Goal: Navigation & Orientation: Find specific page/section

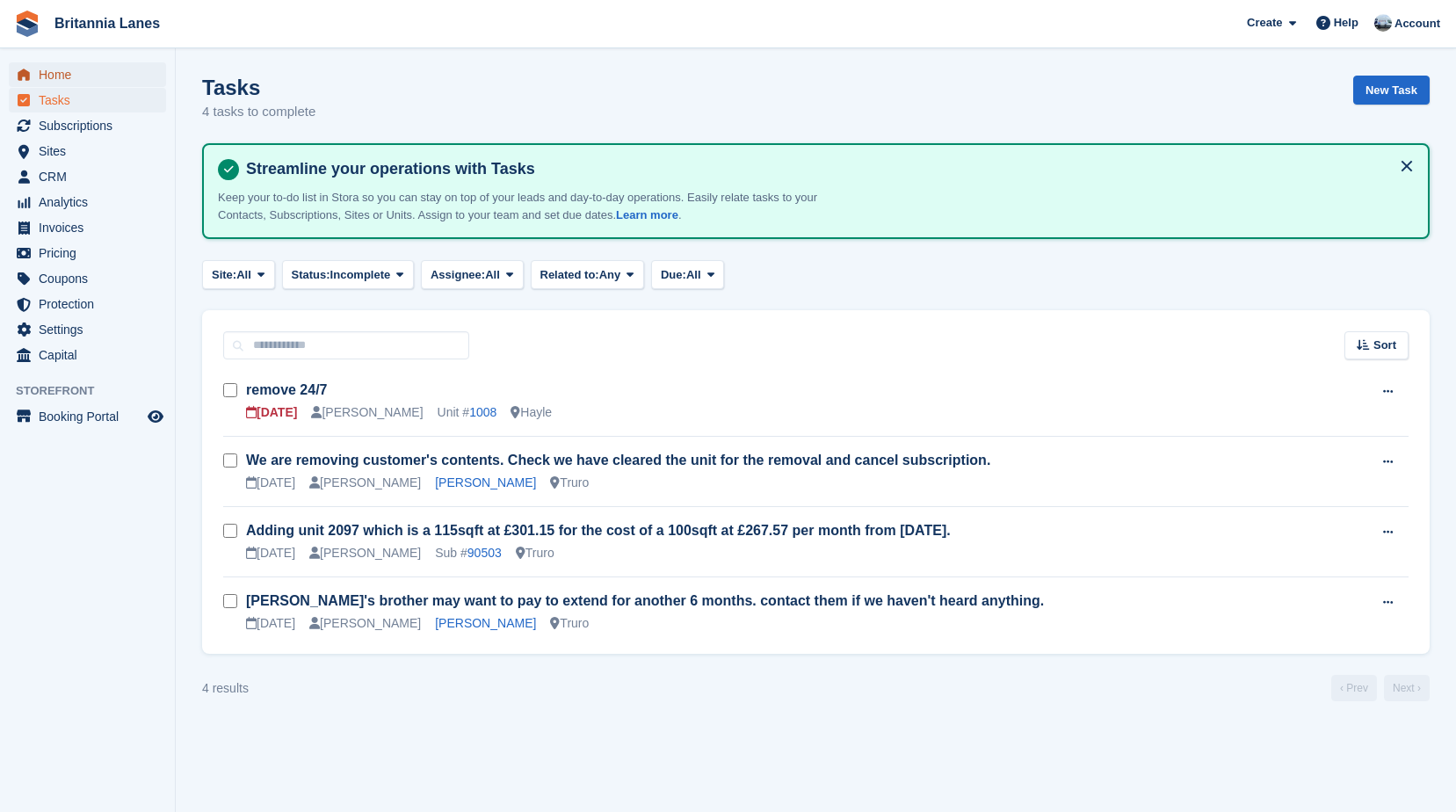
click at [73, 85] on span "Home" at bounding box center [91, 75] width 105 height 25
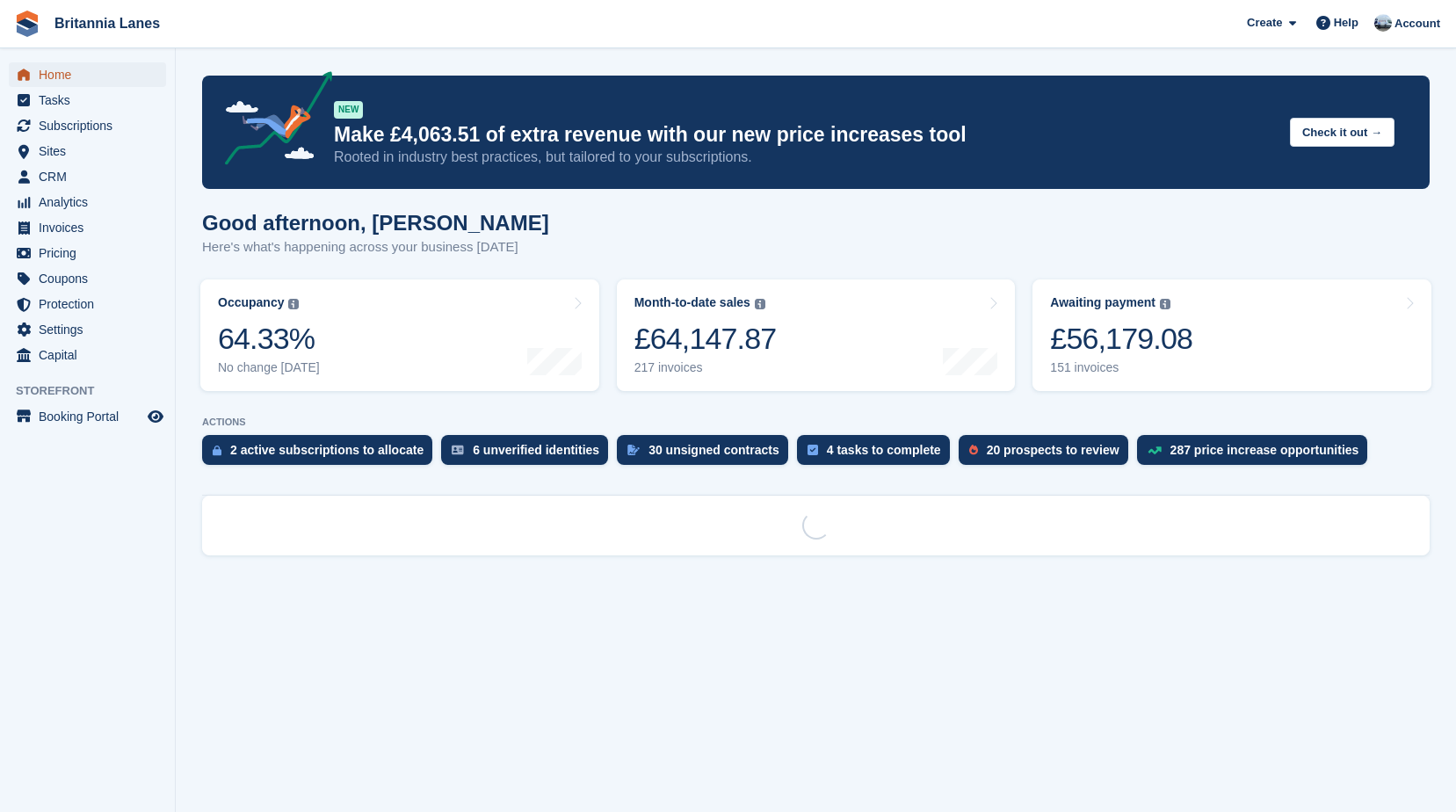
click at [67, 83] on span "Home" at bounding box center [91, 75] width 105 height 25
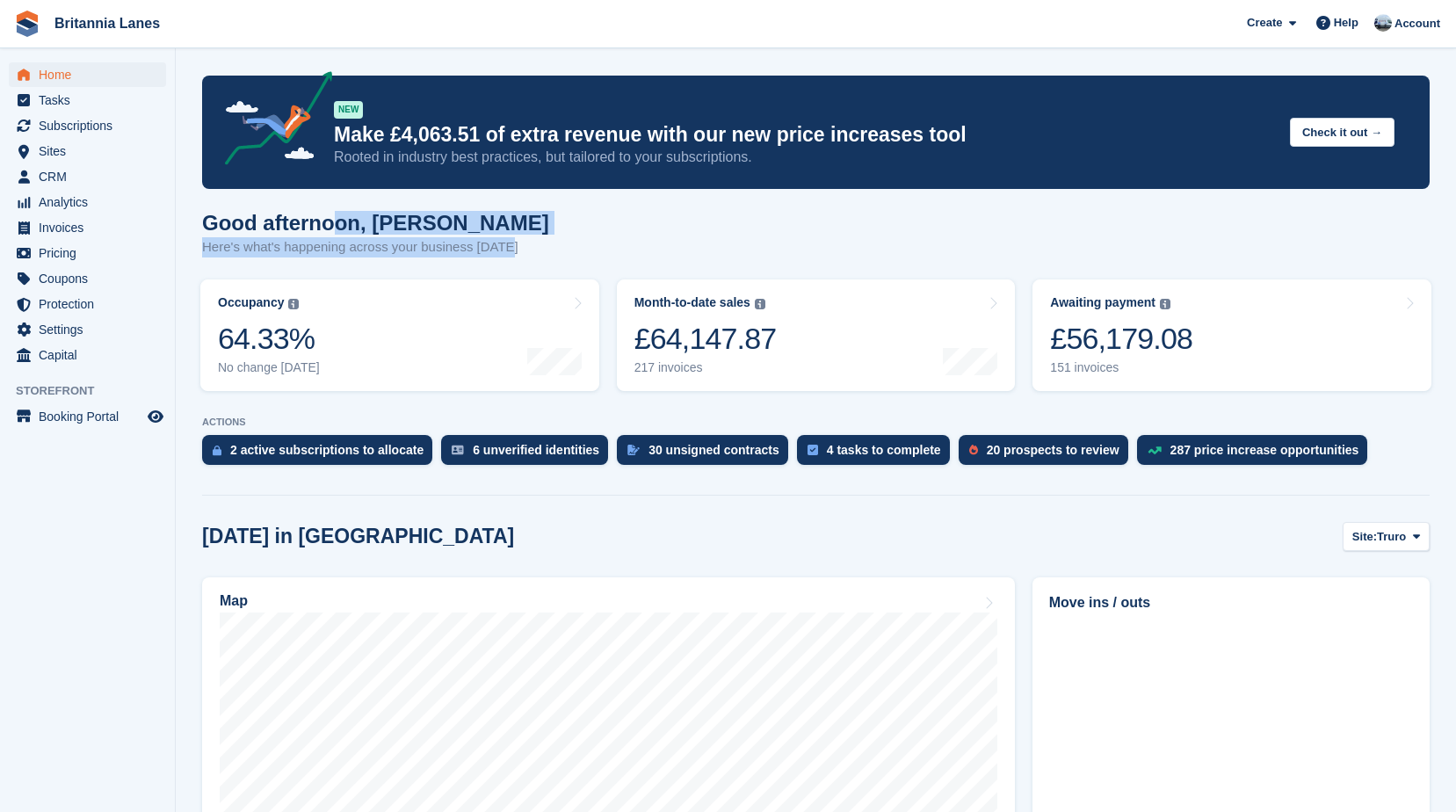
drag, startPoint x: 515, startPoint y: 261, endPoint x: 329, endPoint y: 230, distance: 188.6
click at [329, 230] on div "Good afternoon, John Here's what's happening across your business today" at bounding box center [816, 245] width 1228 height 68
drag, startPoint x: 329, startPoint y: 230, endPoint x: 500, endPoint y: 223, distance: 171.1
click at [500, 223] on h1 "Good afternoon, John" at bounding box center [376, 223] width 347 height 24
